Goal: Task Accomplishment & Management: Complete application form

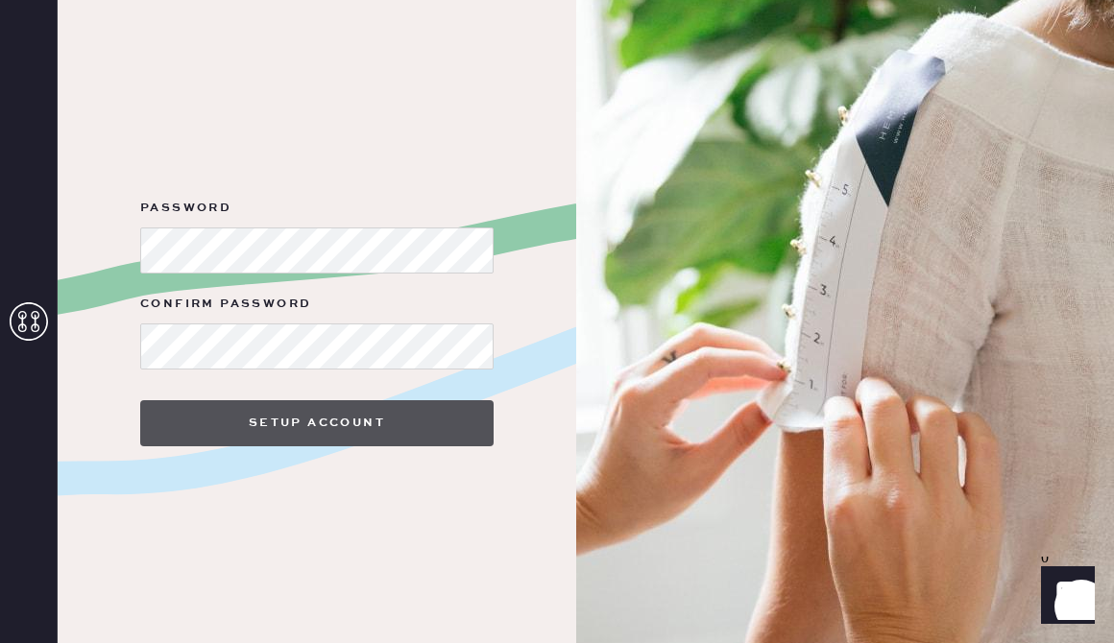
click at [301, 433] on button "Setup Account" at bounding box center [316, 423] width 353 height 46
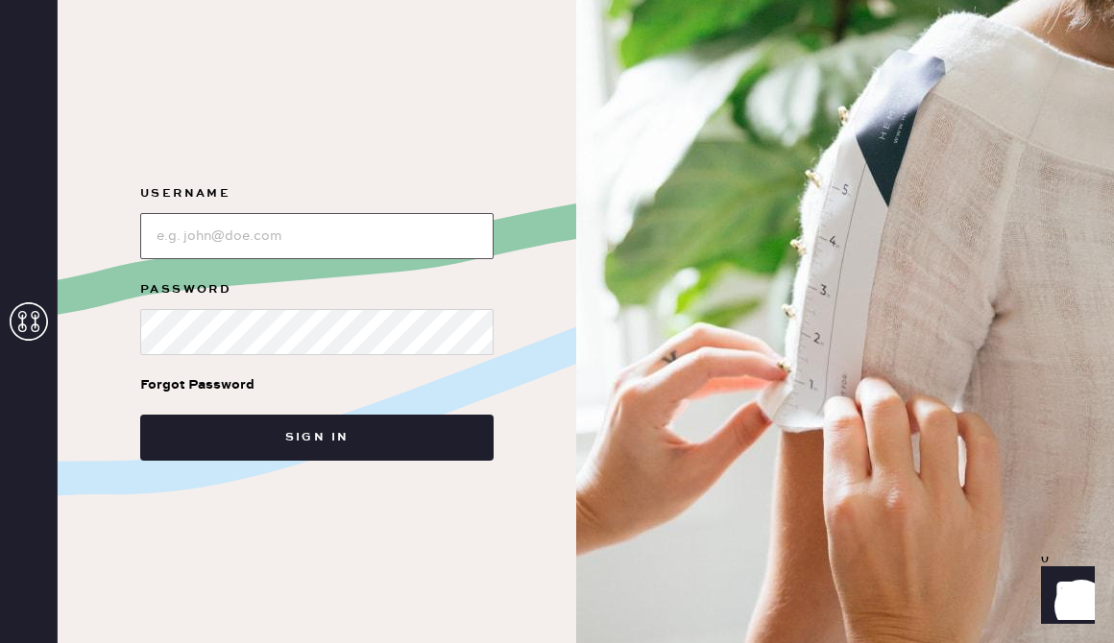
type input "[EMAIL_ADDRESS][DOMAIN_NAME]"
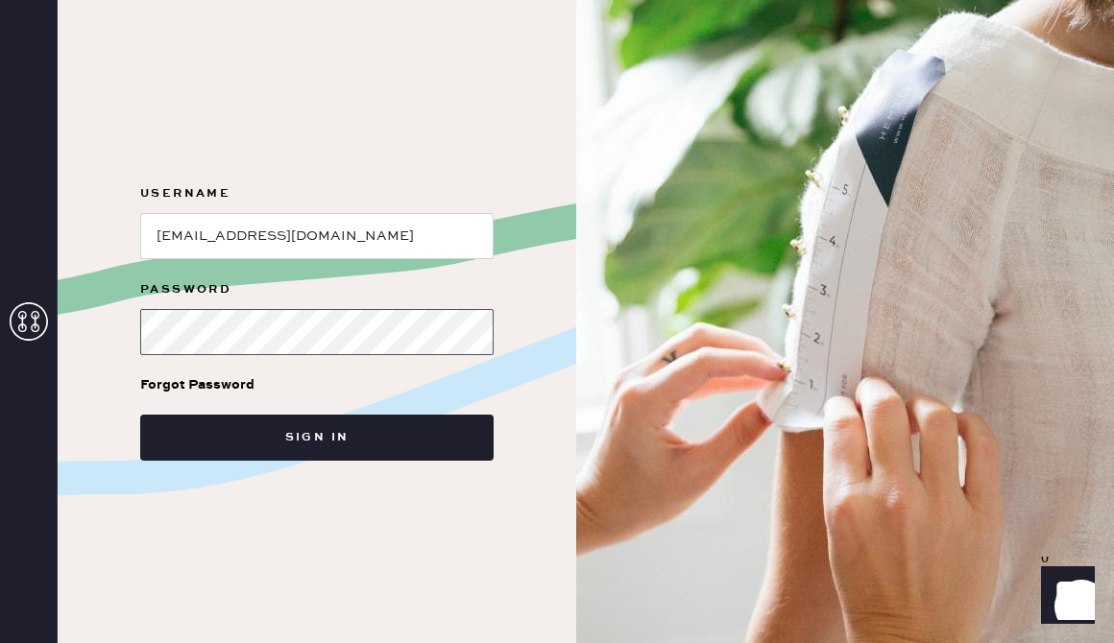
click at [317, 438] on button "Sign in" at bounding box center [316, 438] width 353 height 46
